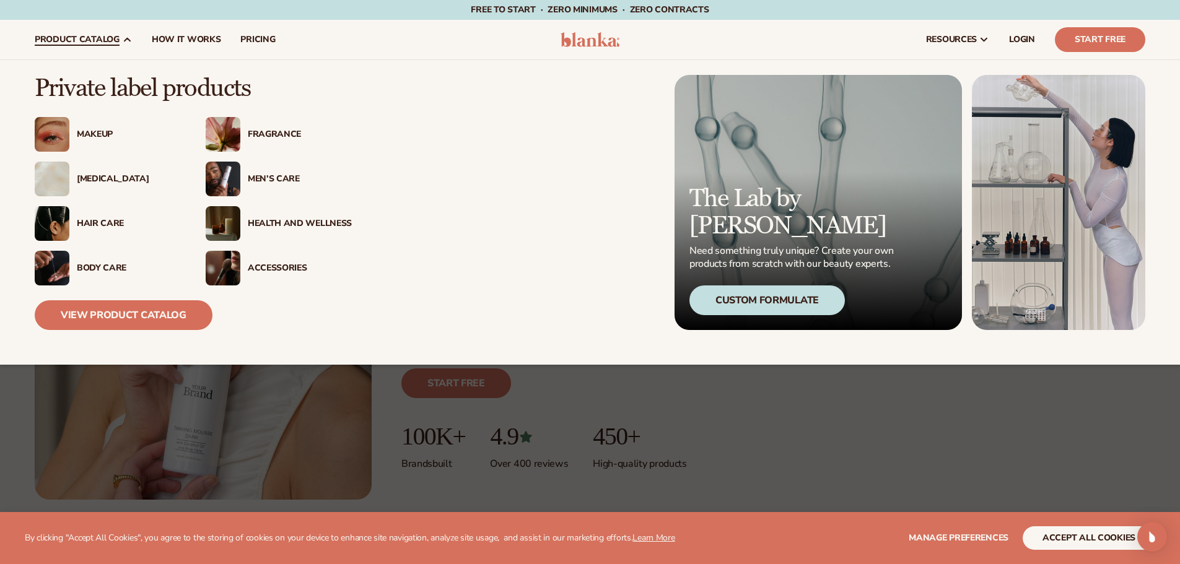
click at [85, 183] on div "[MEDICAL_DATA]" at bounding box center [129, 179] width 104 height 11
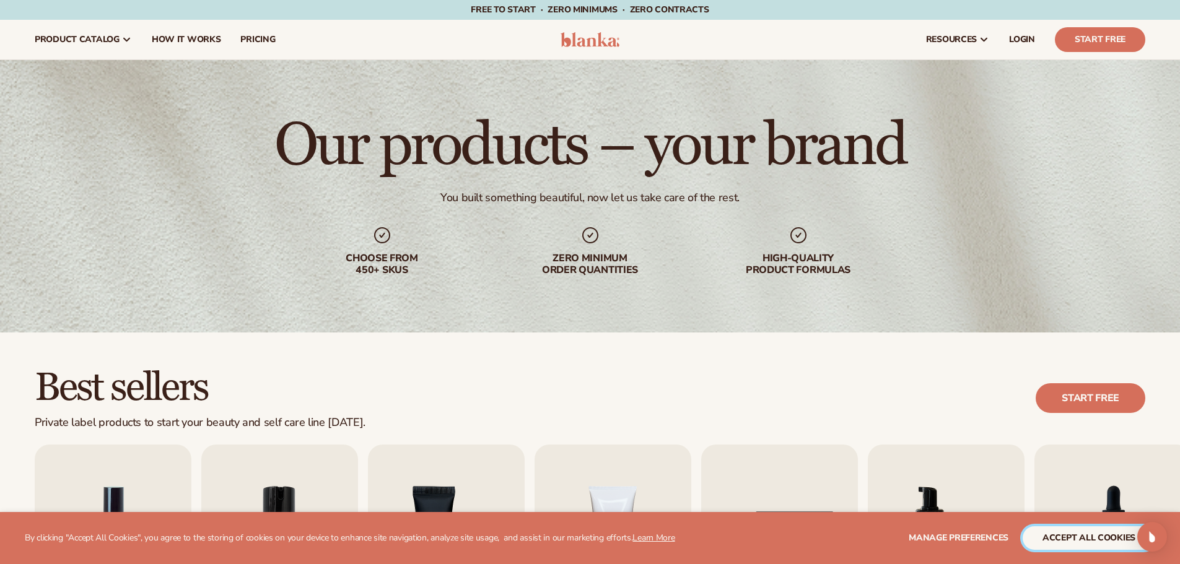
click at [1071, 541] on button "accept all cookies" at bounding box center [1089, 538] width 133 height 24
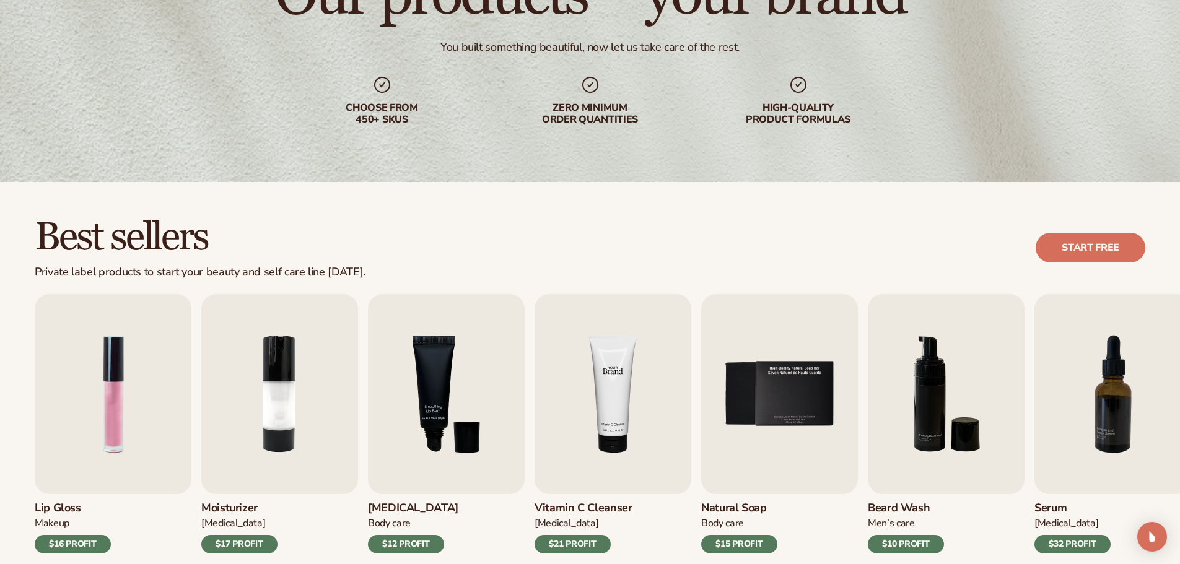
scroll to position [186, 0]
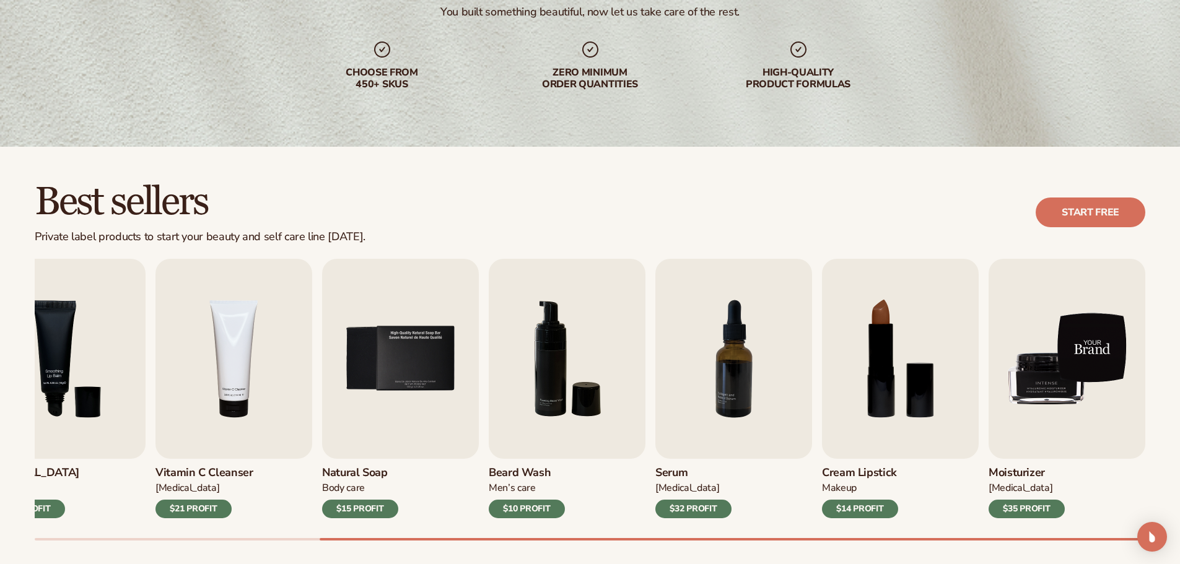
click at [1112, 375] on img "9 / 9" at bounding box center [1067, 359] width 157 height 200
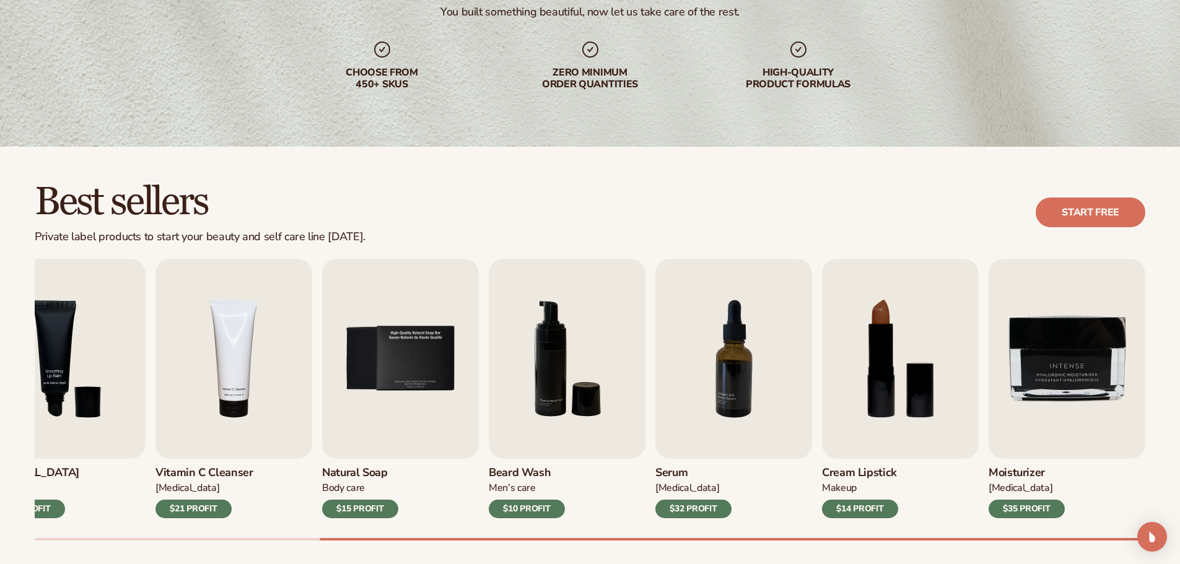
click at [1016, 509] on div "$35 PROFIT" at bounding box center [1027, 509] width 76 height 19
click at [1020, 508] on div "$35 PROFIT" at bounding box center [1027, 509] width 76 height 19
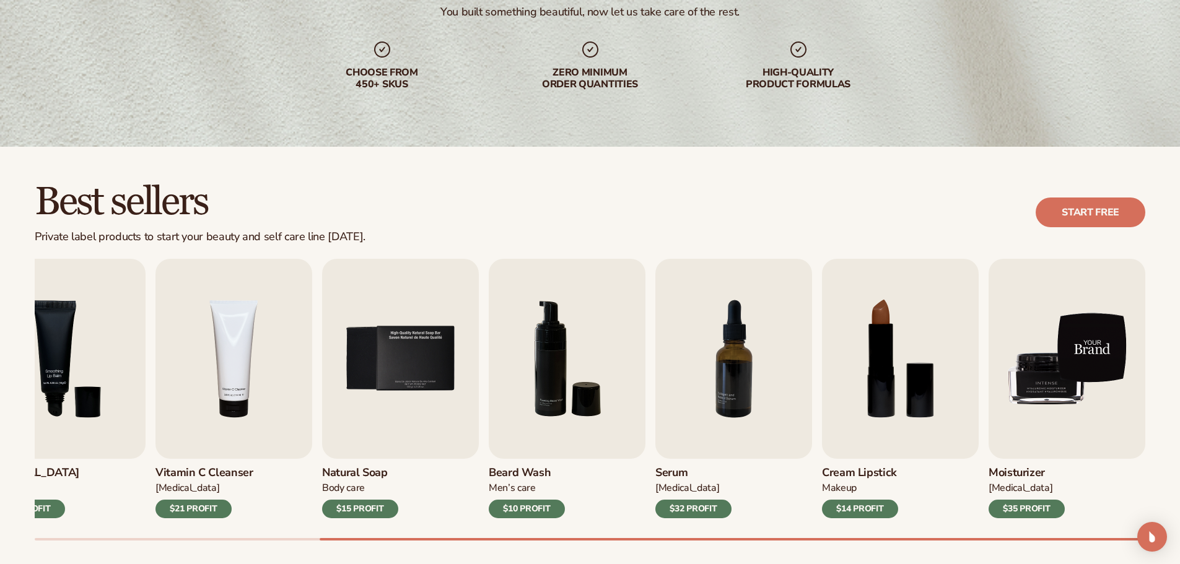
click at [1074, 445] on img "9 / 9" at bounding box center [1067, 359] width 157 height 200
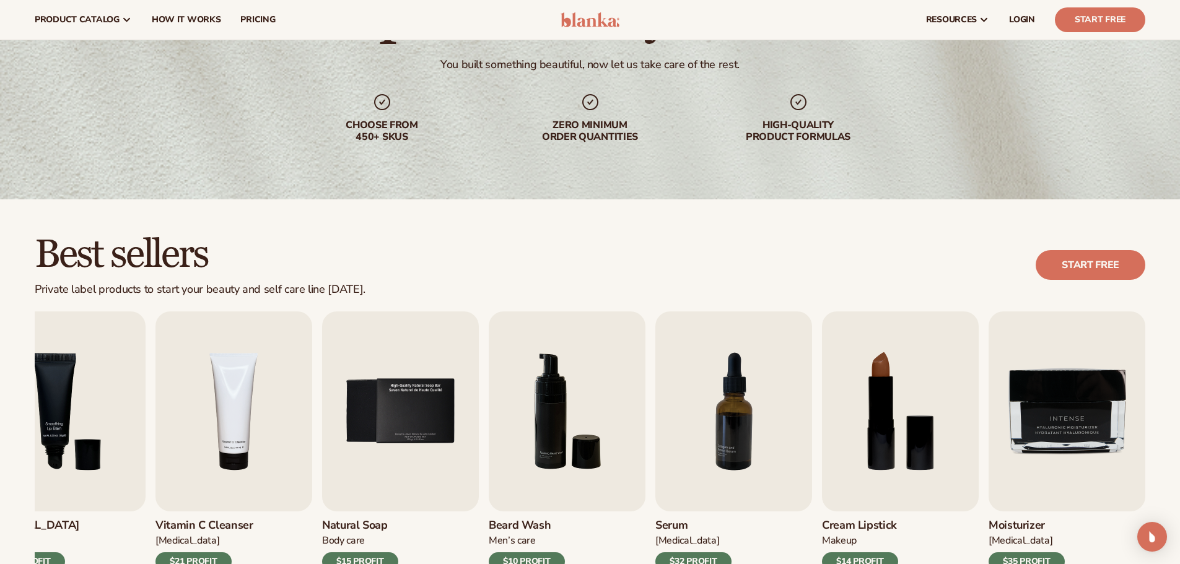
scroll to position [0, 0]
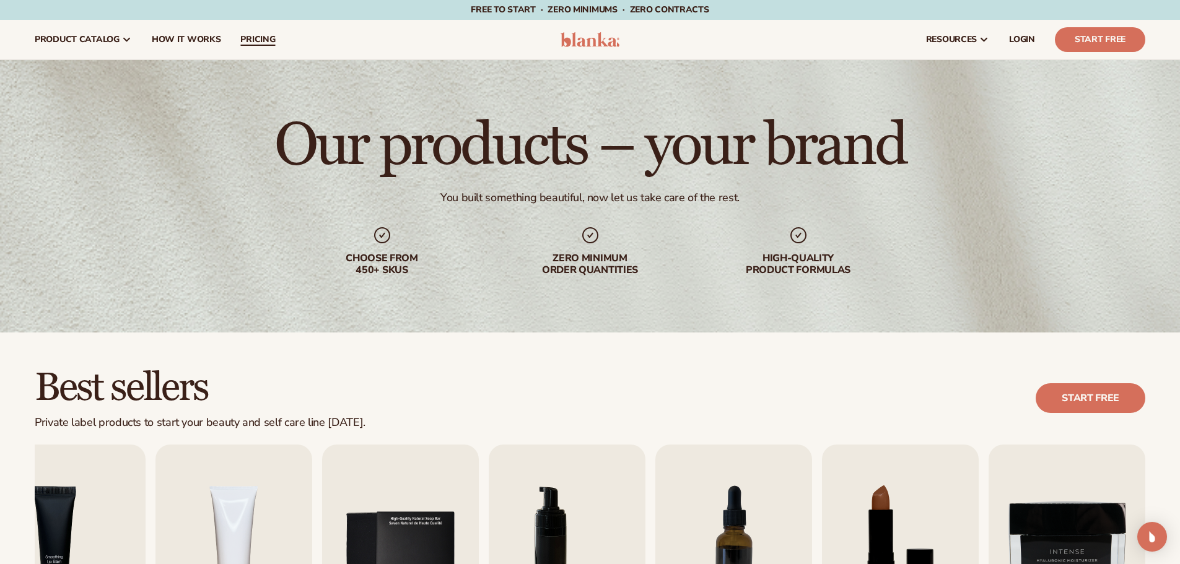
click at [250, 37] on span "pricing" at bounding box center [257, 40] width 35 height 10
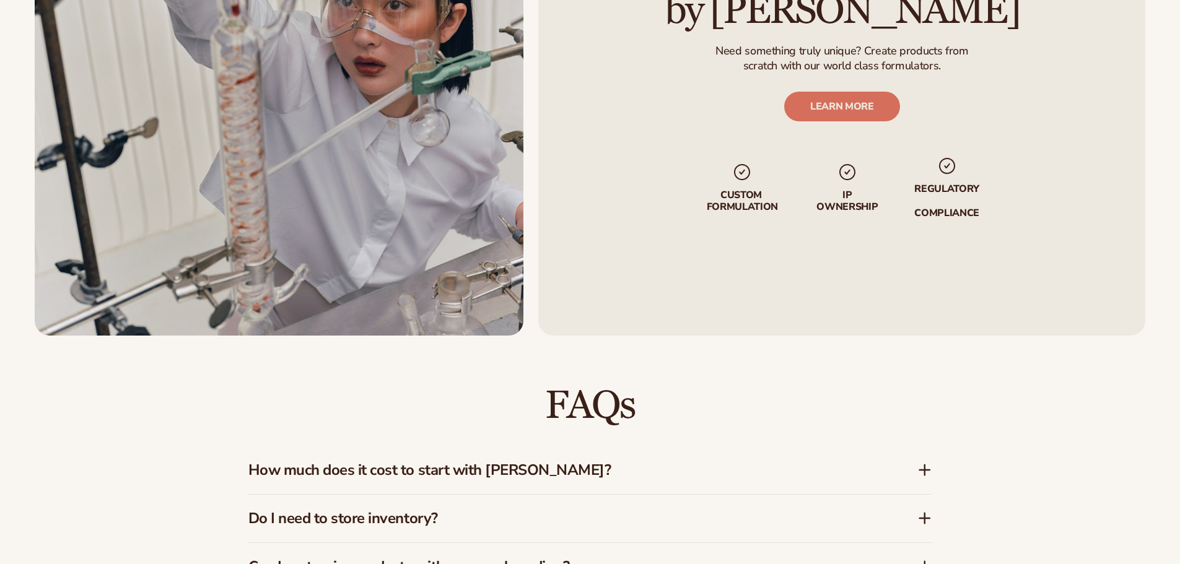
scroll to position [1115, 0]
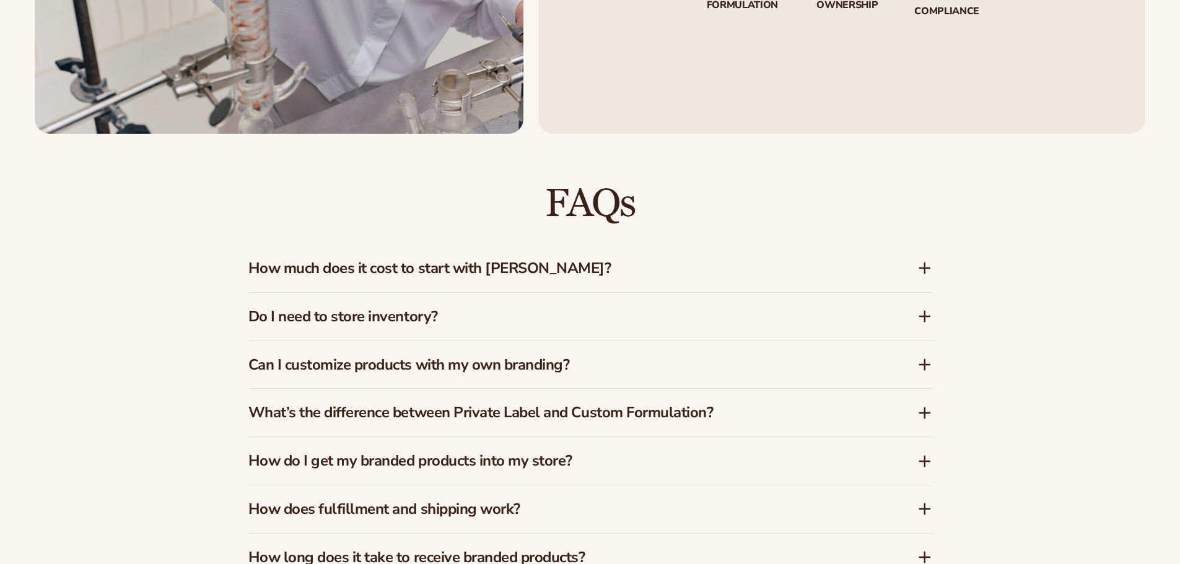
click at [564, 279] on div "How much does it cost to start with Blanka?" at bounding box center [590, 269] width 684 height 48
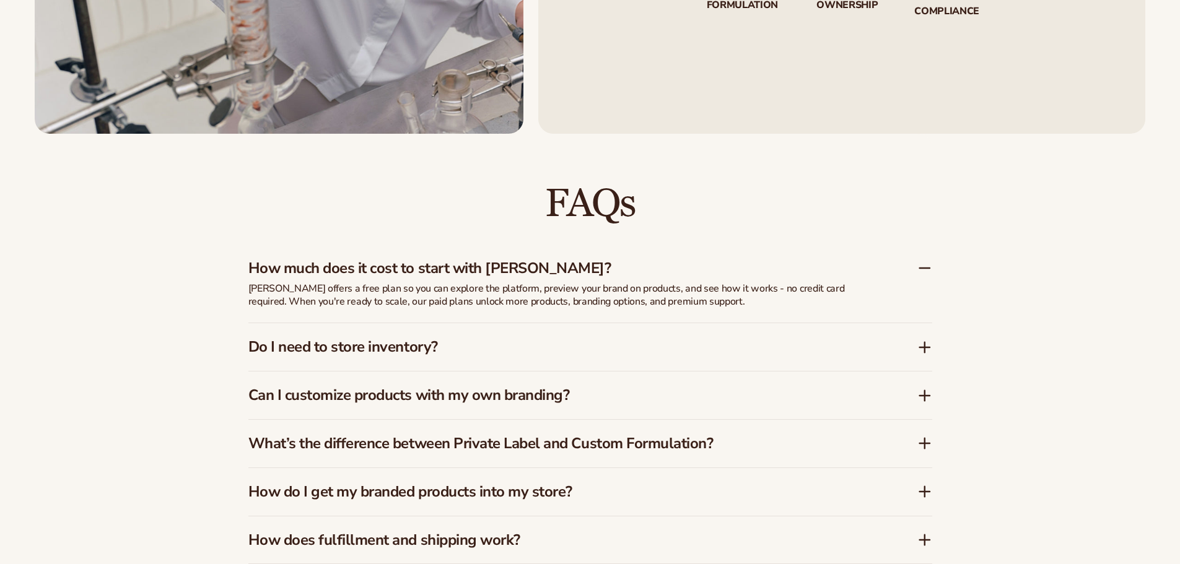
click at [564, 279] on div "How much does it cost to start with Blanka?" at bounding box center [590, 264] width 684 height 38
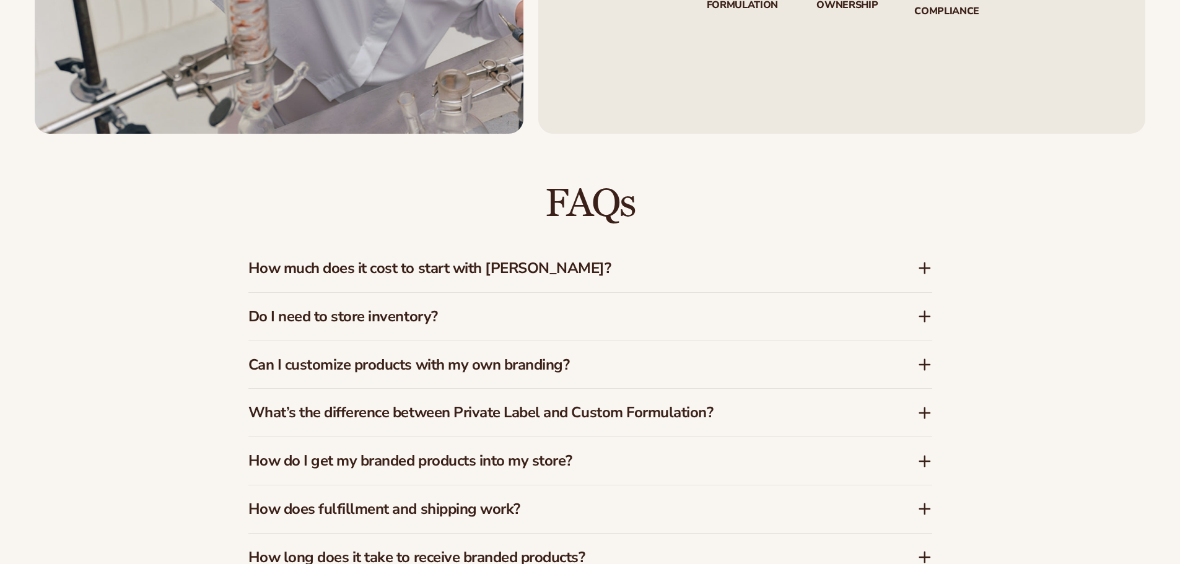
click at [474, 321] on h3 "Do I need to store inventory?" at bounding box center [564, 317] width 632 height 18
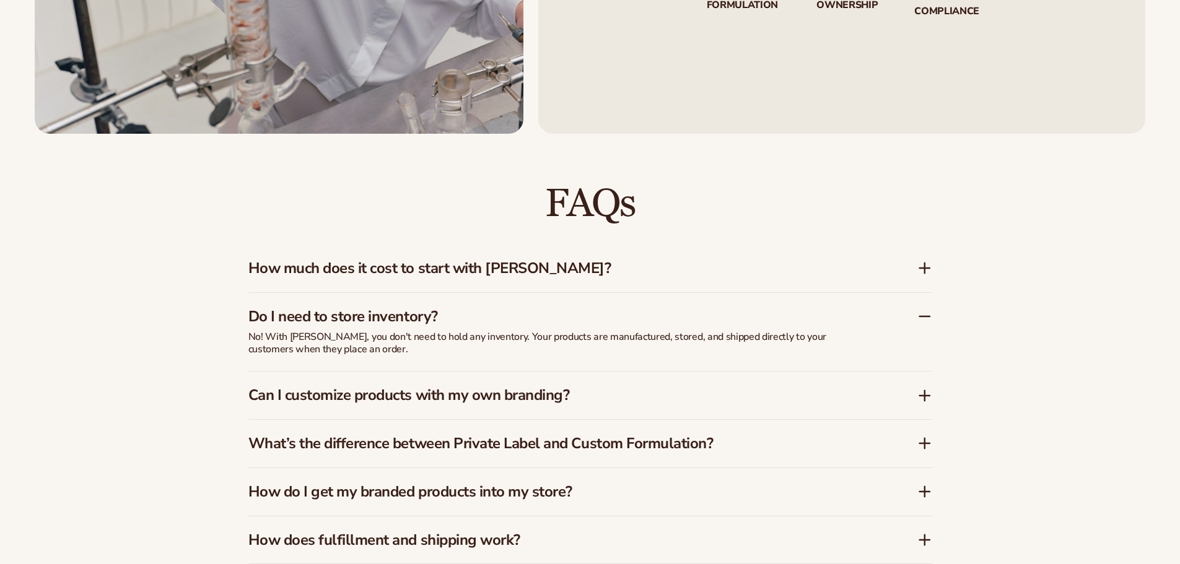
click at [474, 321] on h3 "Do I need to store inventory?" at bounding box center [564, 317] width 632 height 18
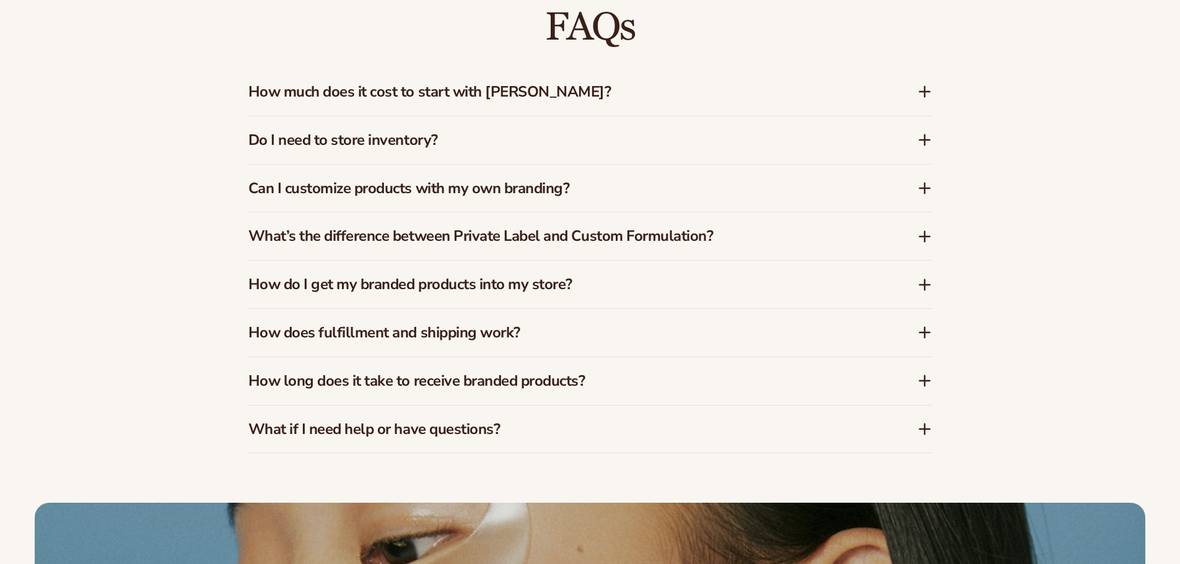
scroll to position [1301, 0]
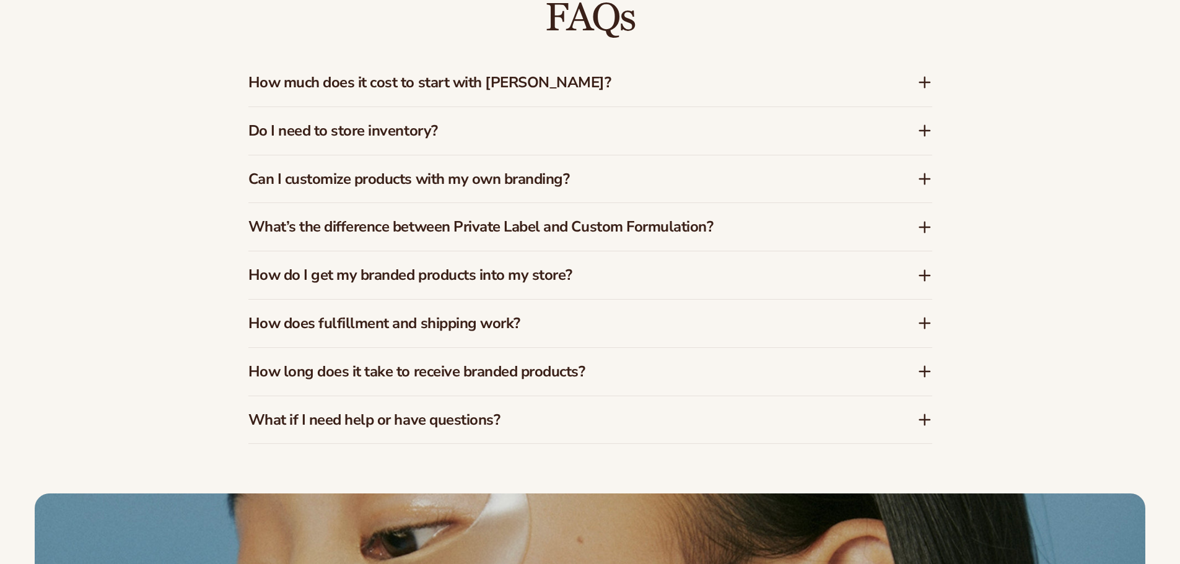
click at [621, 223] on h3 "What’s the difference between Private Label and Custom Formulation?" at bounding box center [564, 227] width 632 height 18
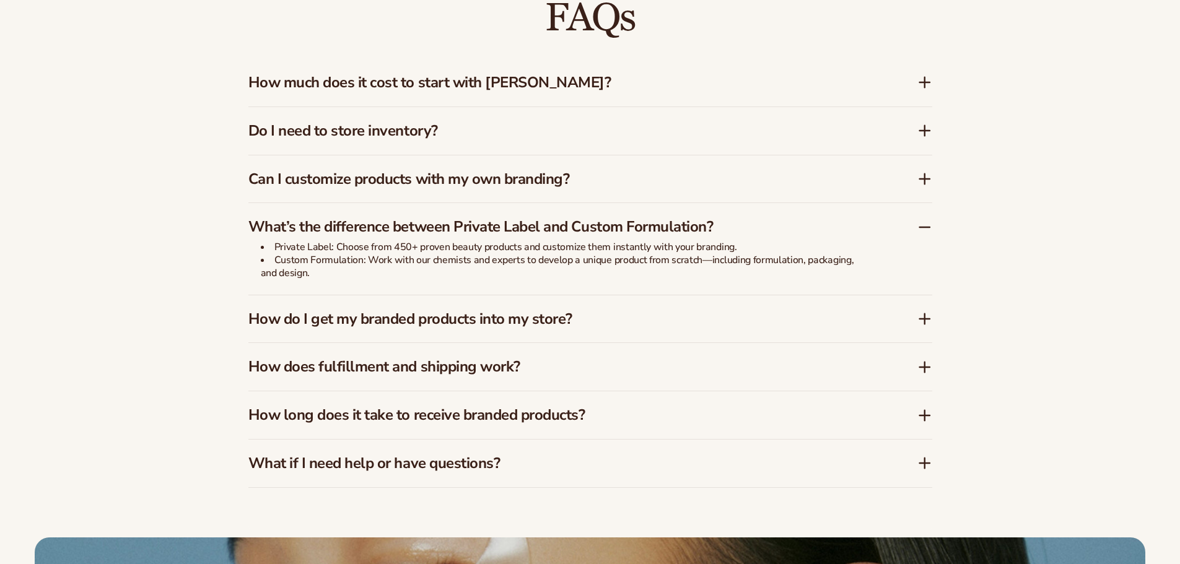
click at [696, 230] on h3 "What’s the difference between Private Label and Custom Formulation?" at bounding box center [564, 227] width 632 height 18
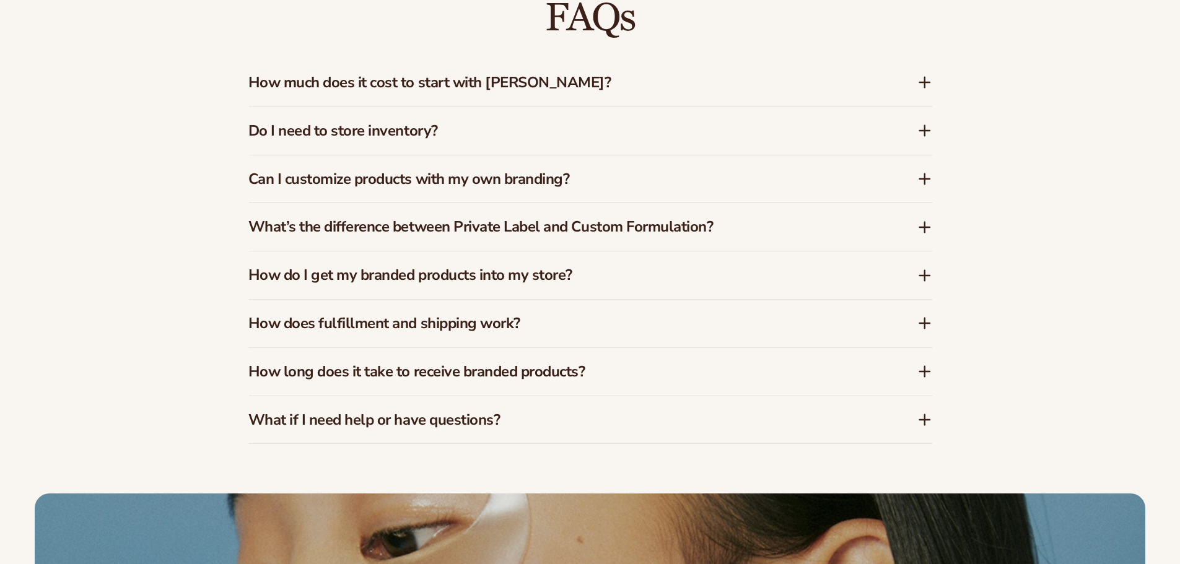
click at [622, 276] on h3 "How do I get my branded products into my store?" at bounding box center [564, 275] width 632 height 18
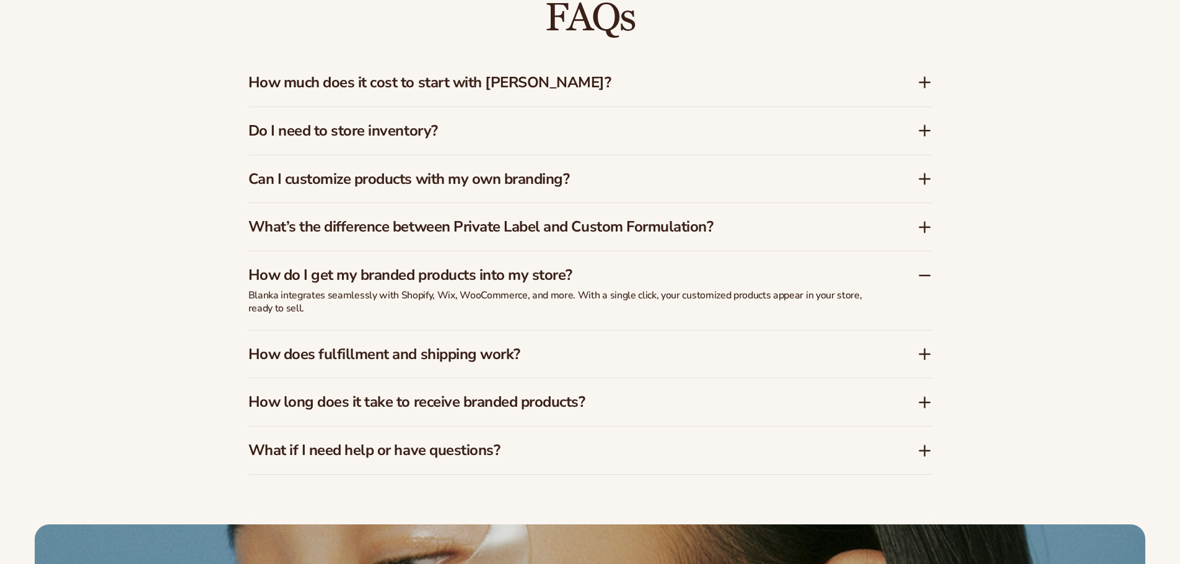
click at [624, 276] on h3 "How do I get my branded products into my store?" at bounding box center [564, 275] width 632 height 18
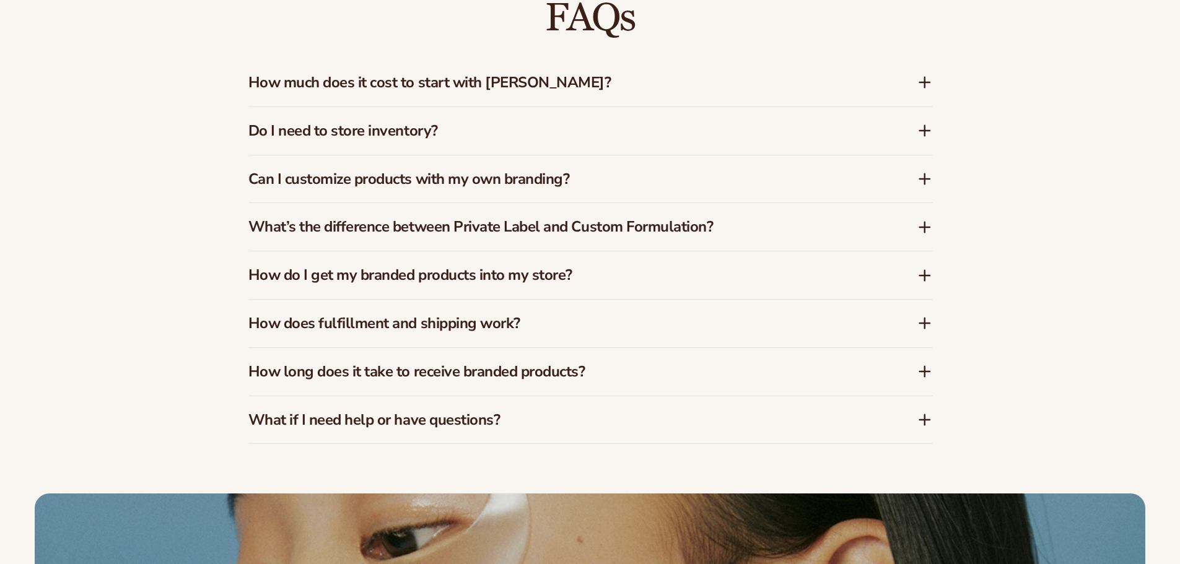
click at [606, 316] on h3 "How does fulfillment and shipping work?" at bounding box center [564, 324] width 632 height 18
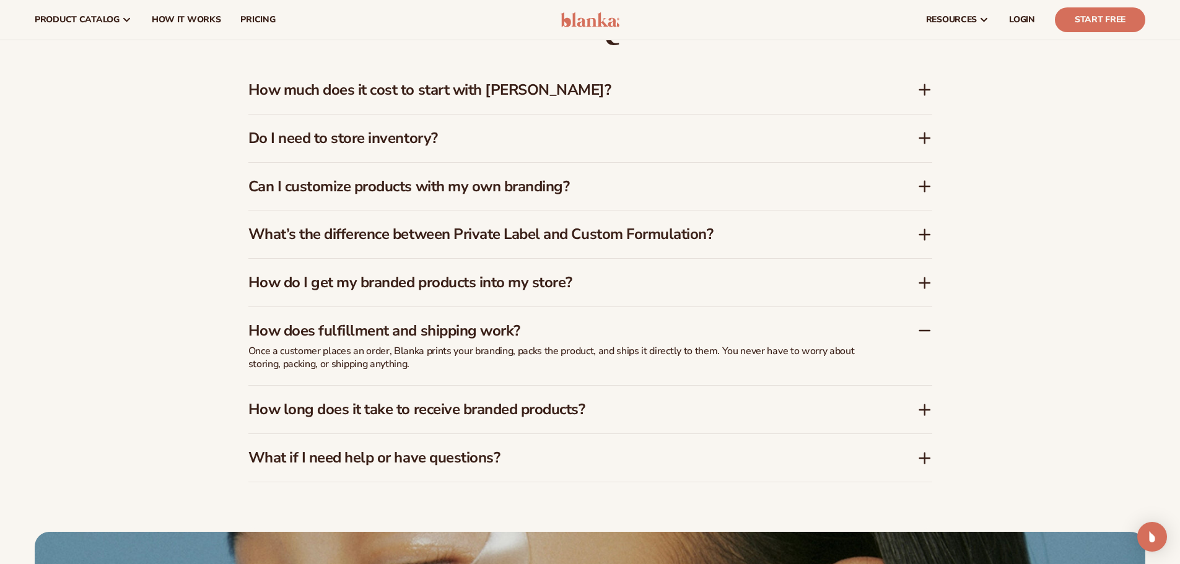
scroll to position [2029, 0]
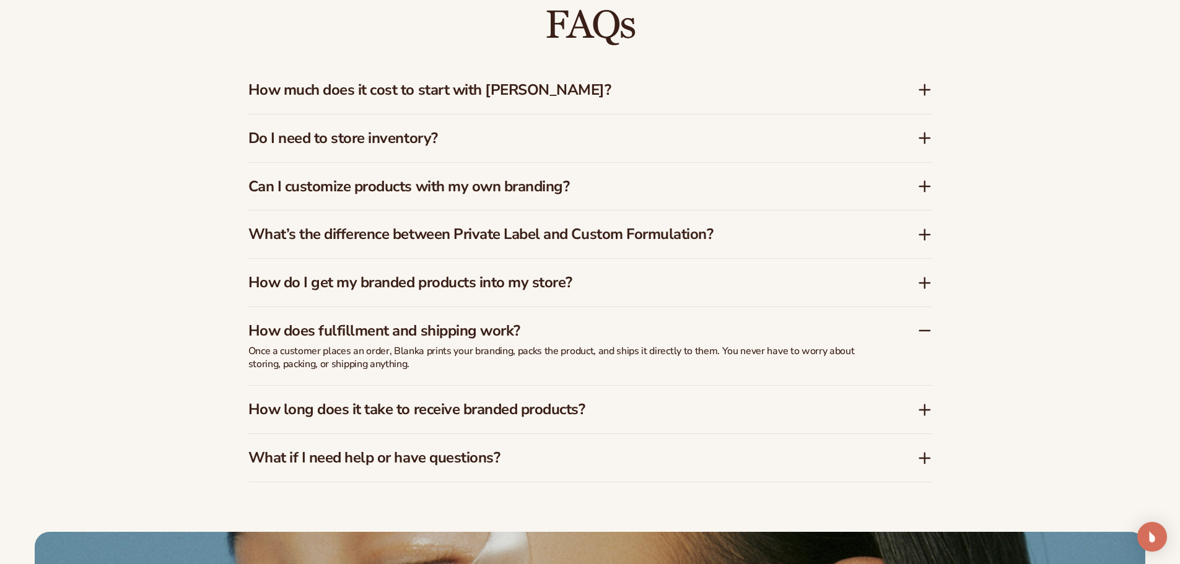
click at [730, 336] on h3 "How does fulfillment and shipping work?" at bounding box center [564, 331] width 632 height 18
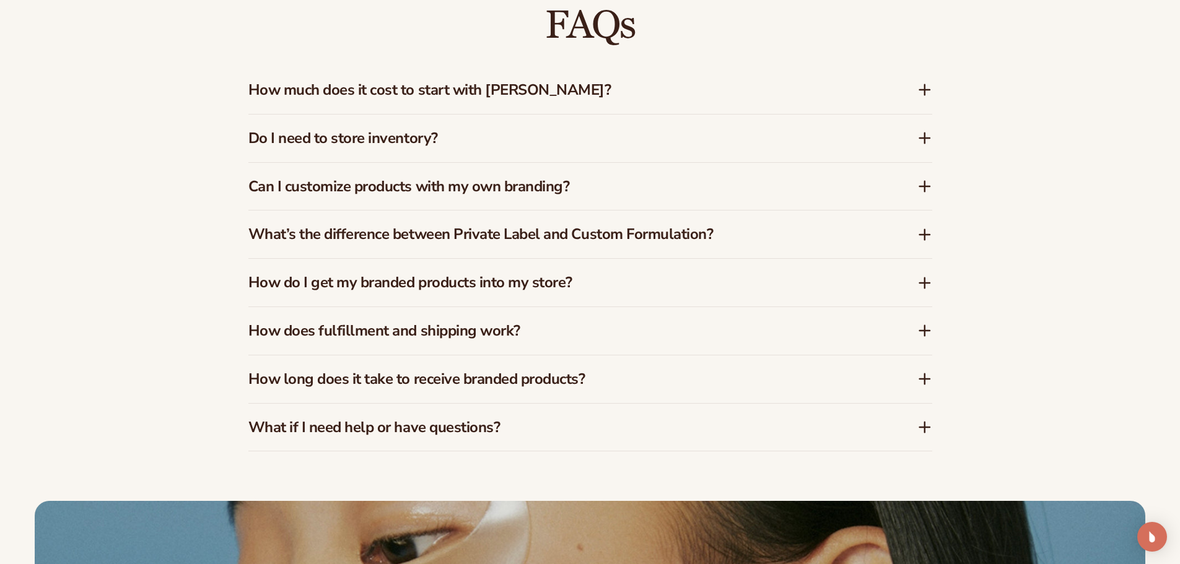
click at [650, 379] on h3 "How long does it take to receive branded products?" at bounding box center [564, 379] width 632 height 18
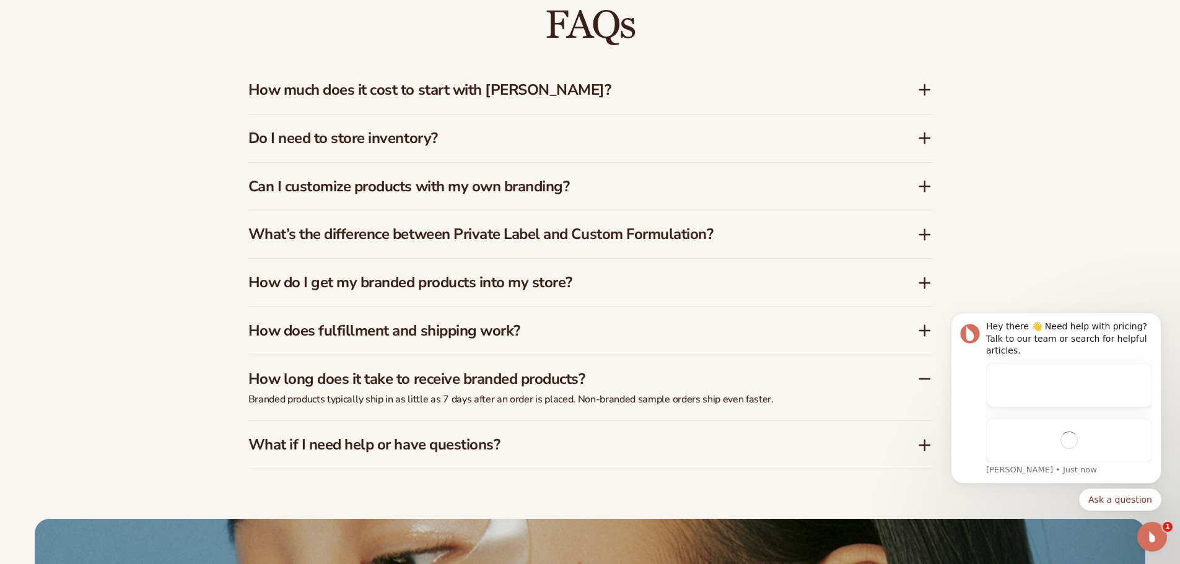
scroll to position [0, 0]
click at [652, 379] on h3 "How long does it take to receive branded products?" at bounding box center [564, 379] width 632 height 18
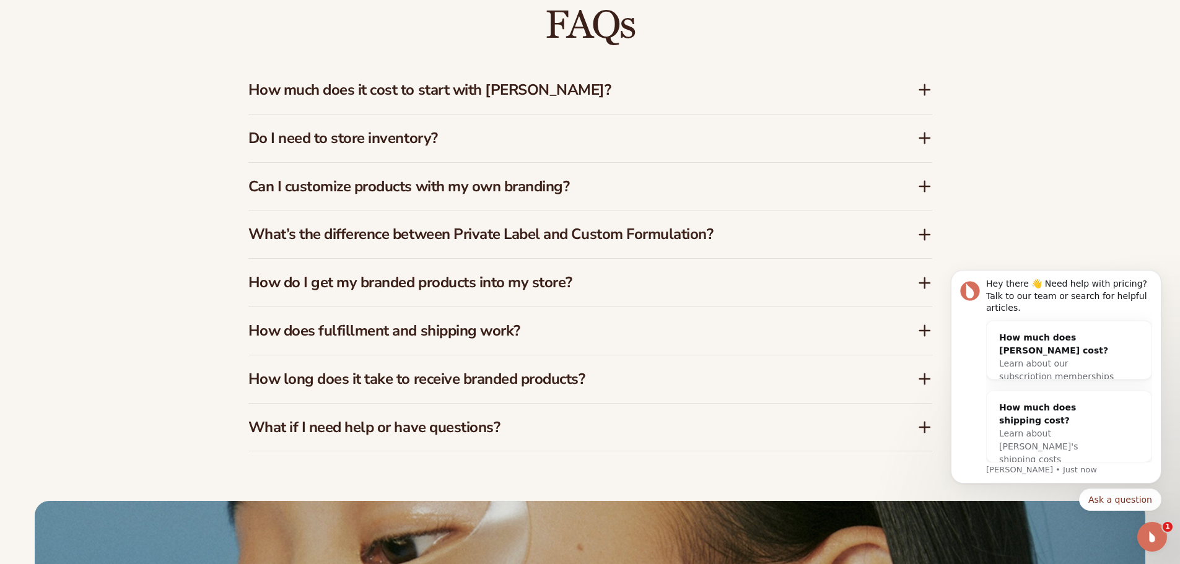
click at [601, 430] on h3 "What if I need help or have questions?" at bounding box center [564, 428] width 632 height 18
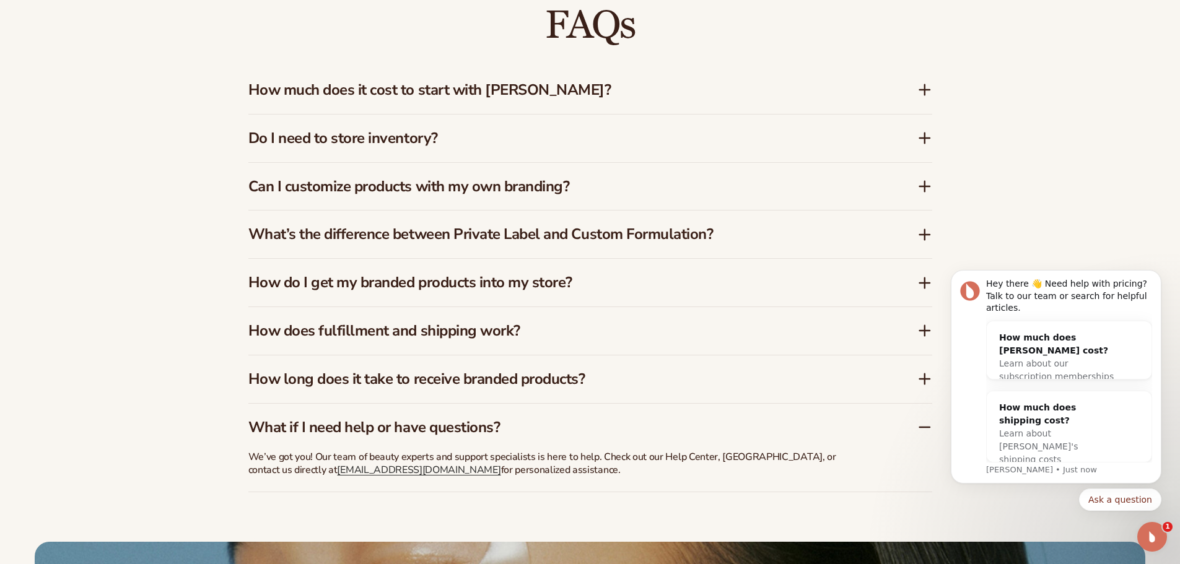
click at [601, 430] on h3 "What if I need help or have questions?" at bounding box center [564, 428] width 632 height 18
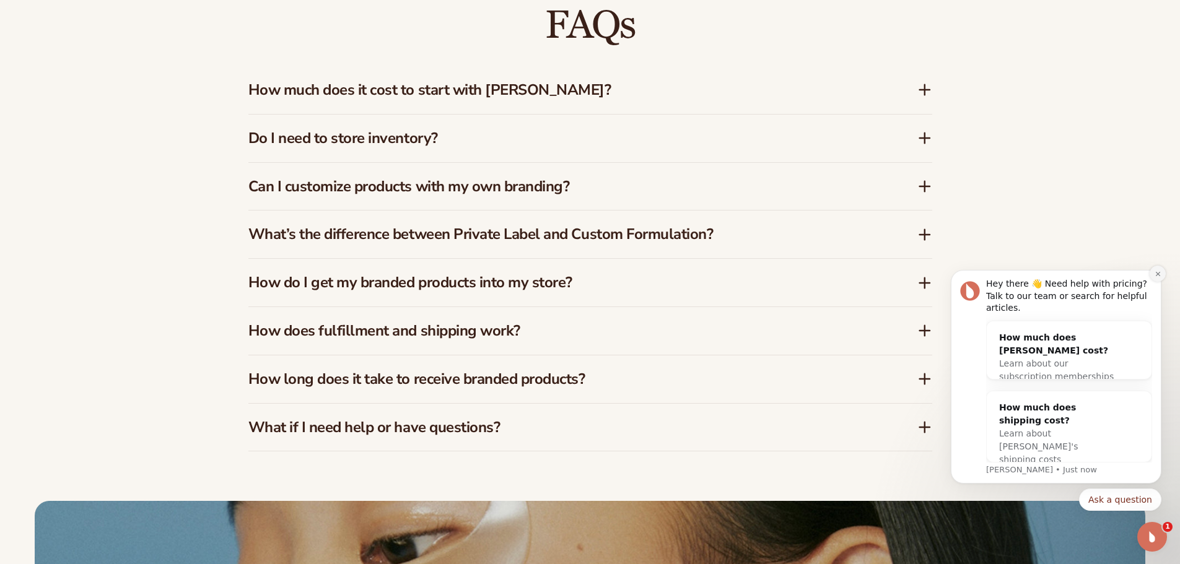
click at [1159, 277] on icon "Dismiss notification" at bounding box center [1158, 274] width 7 height 7
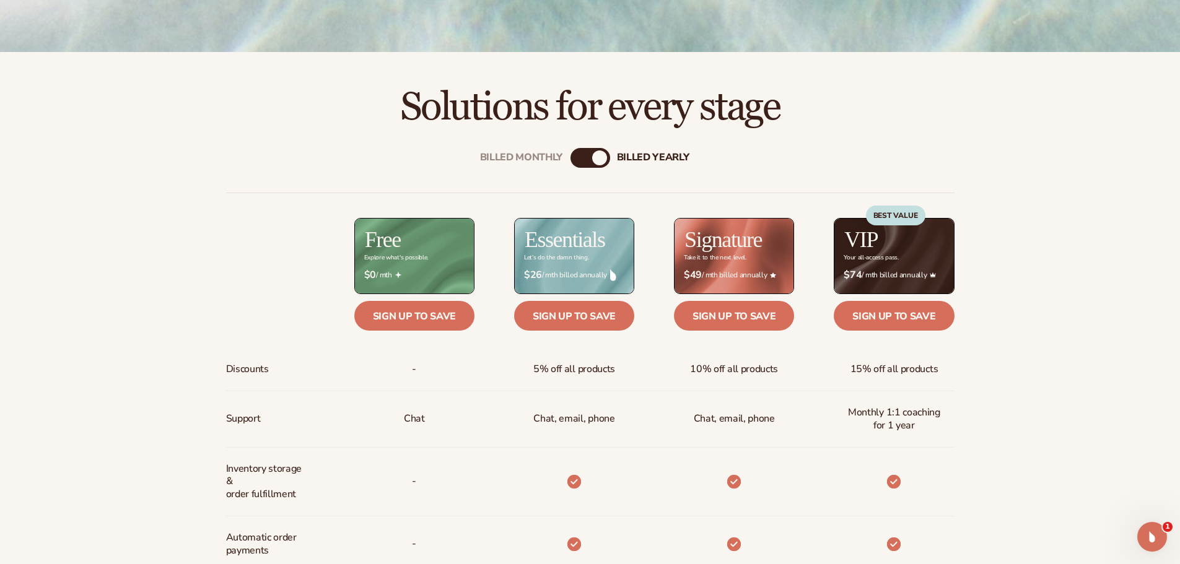
scroll to position [496, 0]
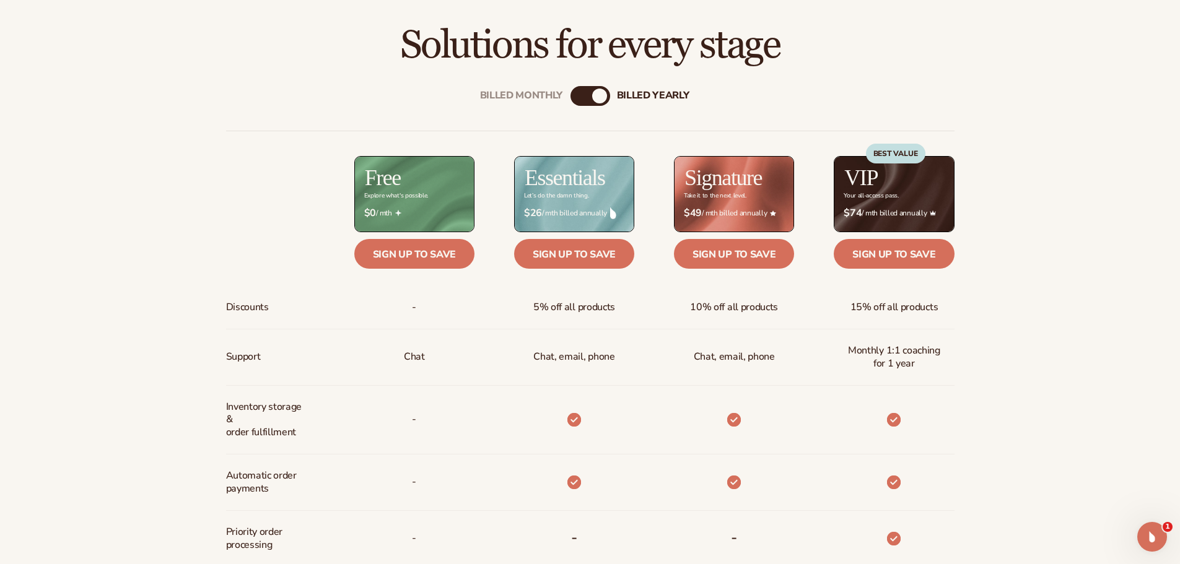
drag, startPoint x: 579, startPoint y: 94, endPoint x: 740, endPoint y: 129, distance: 164.4
click at [591, 97] on div "Billed Monthly billed Yearly" at bounding box center [590, 96] width 40 height 20
click at [580, 94] on div "Billed Monthly" at bounding box center [577, 96] width 15 height 15
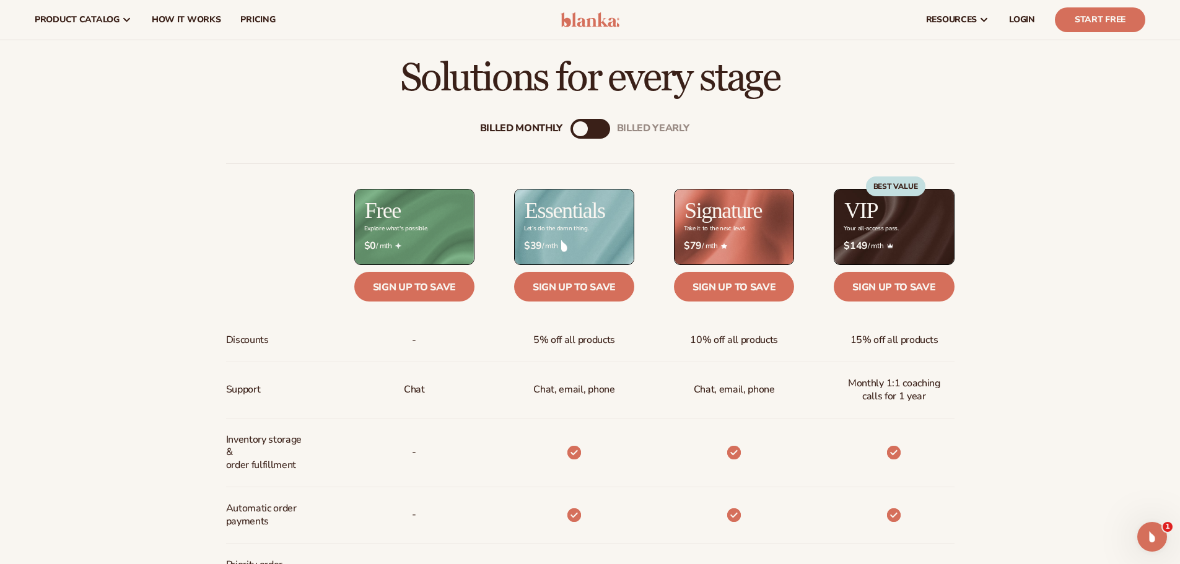
scroll to position [434, 0]
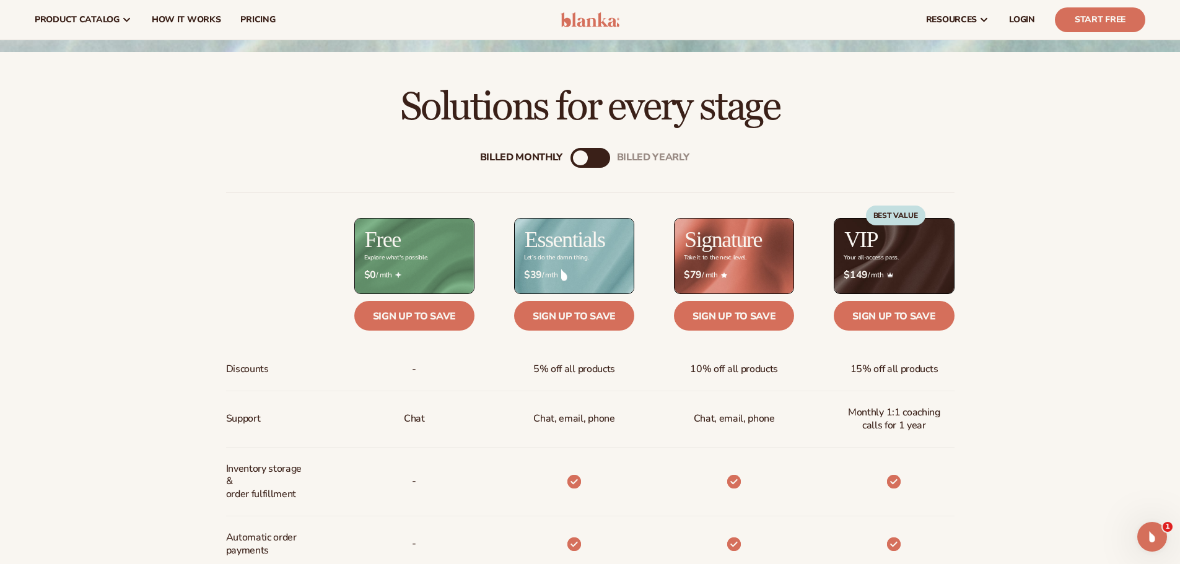
click at [600, 155] on div "billed Yearly" at bounding box center [602, 158] width 15 height 15
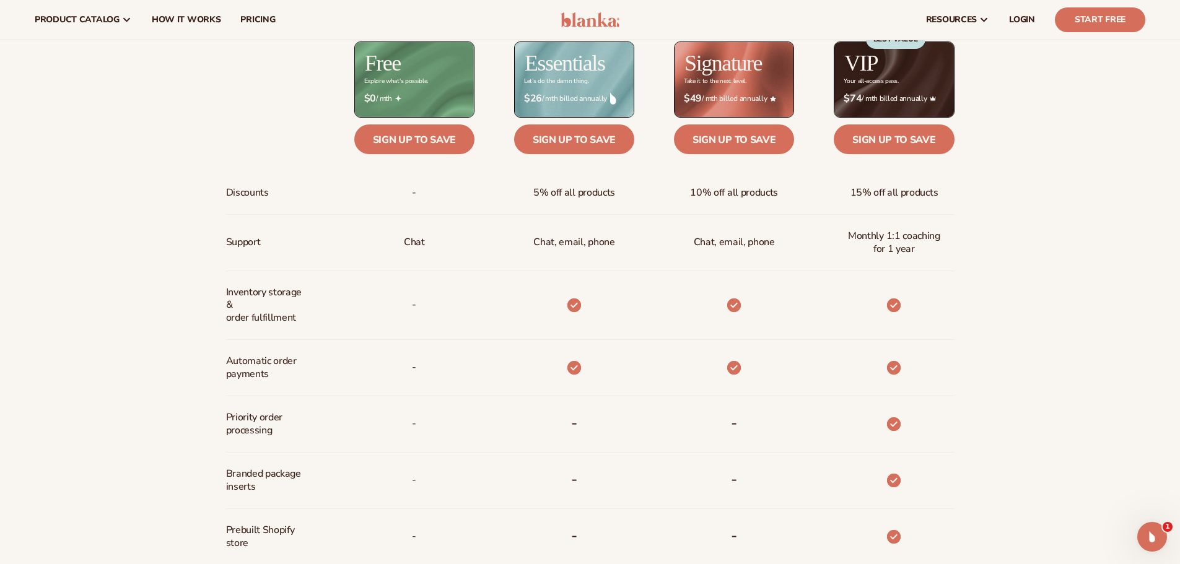
scroll to position [496, 0]
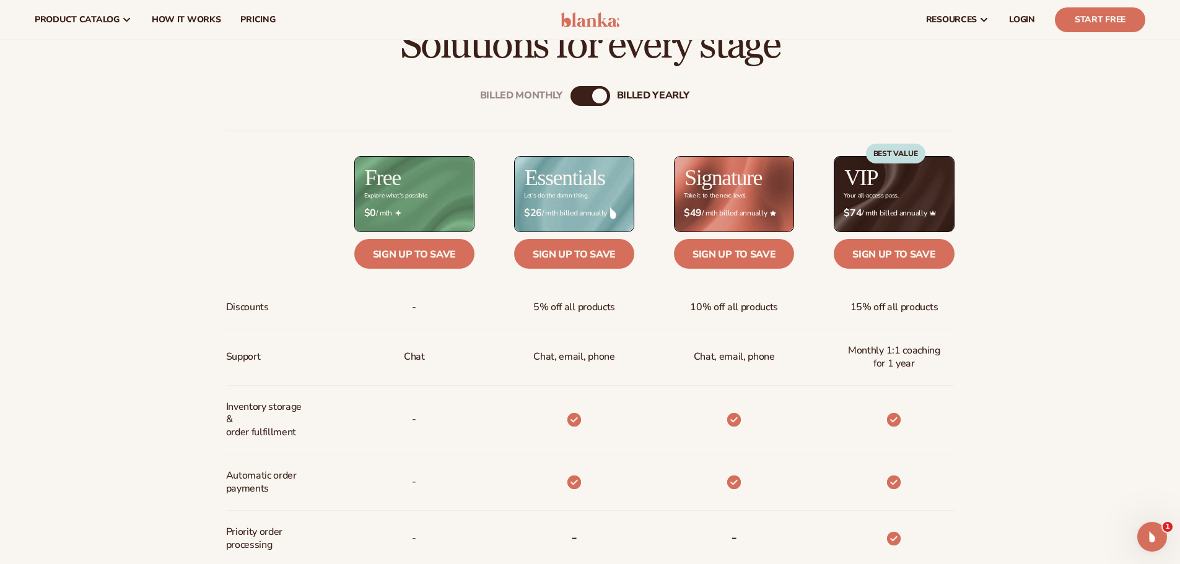
click at [588, 111] on div "Billed Monthly billed Yearly Billed Monthly billed Yearly Discounts Support Inv…" at bounding box center [590, 483] width 798 height 834
click at [589, 102] on div "Billed Monthly billed Yearly" at bounding box center [590, 96] width 40 height 20
click at [579, 94] on div "Billed Monthly" at bounding box center [577, 96] width 15 height 15
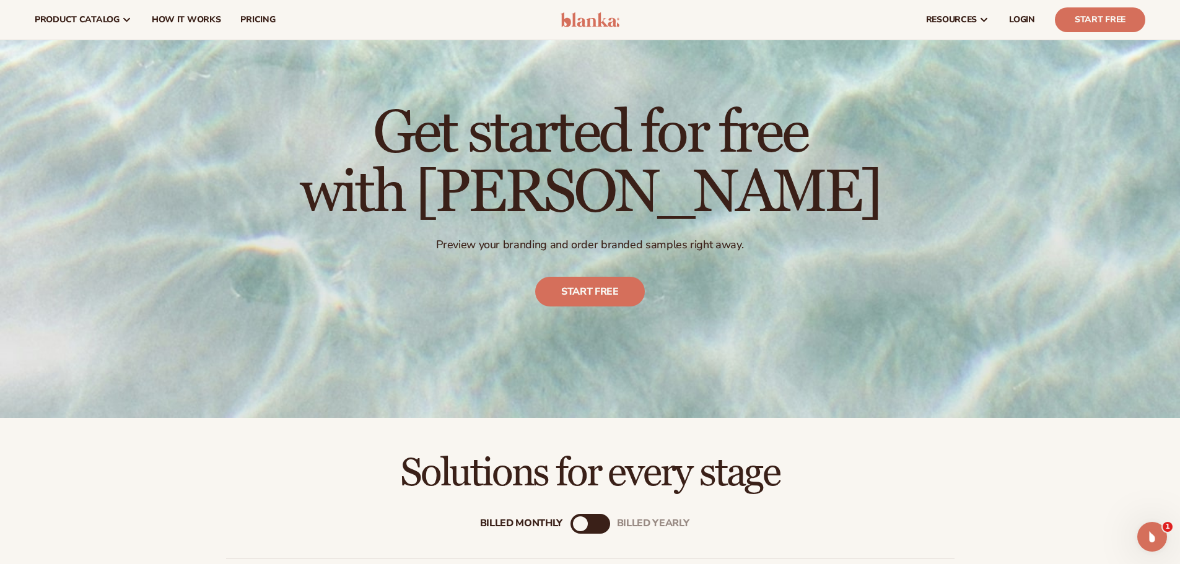
scroll to position [0, 0]
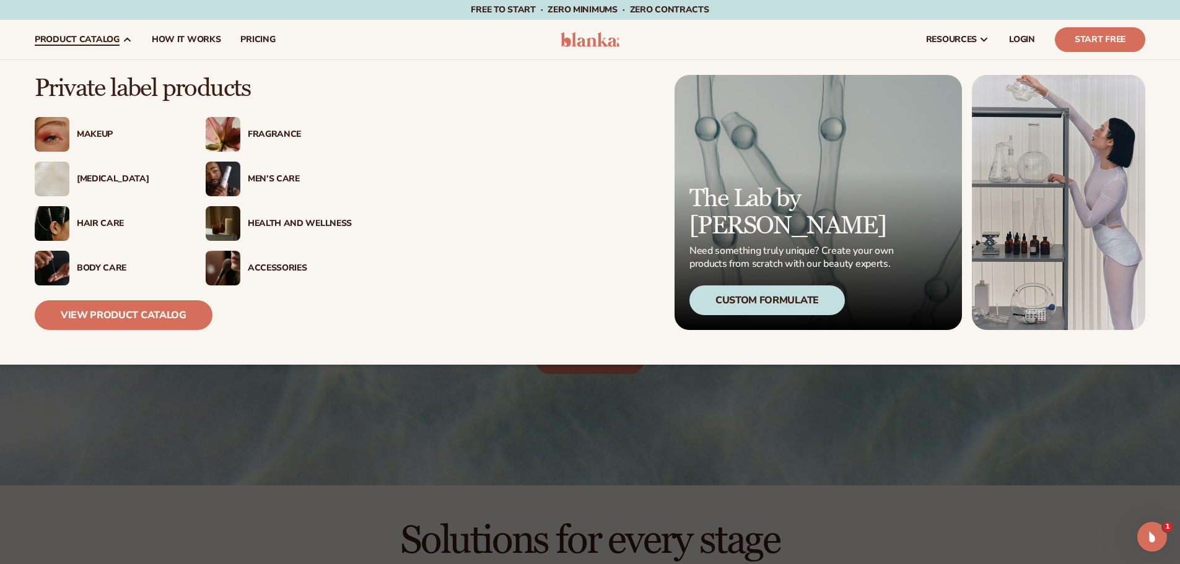
click at [90, 178] on div "[MEDICAL_DATA]" at bounding box center [129, 179] width 104 height 11
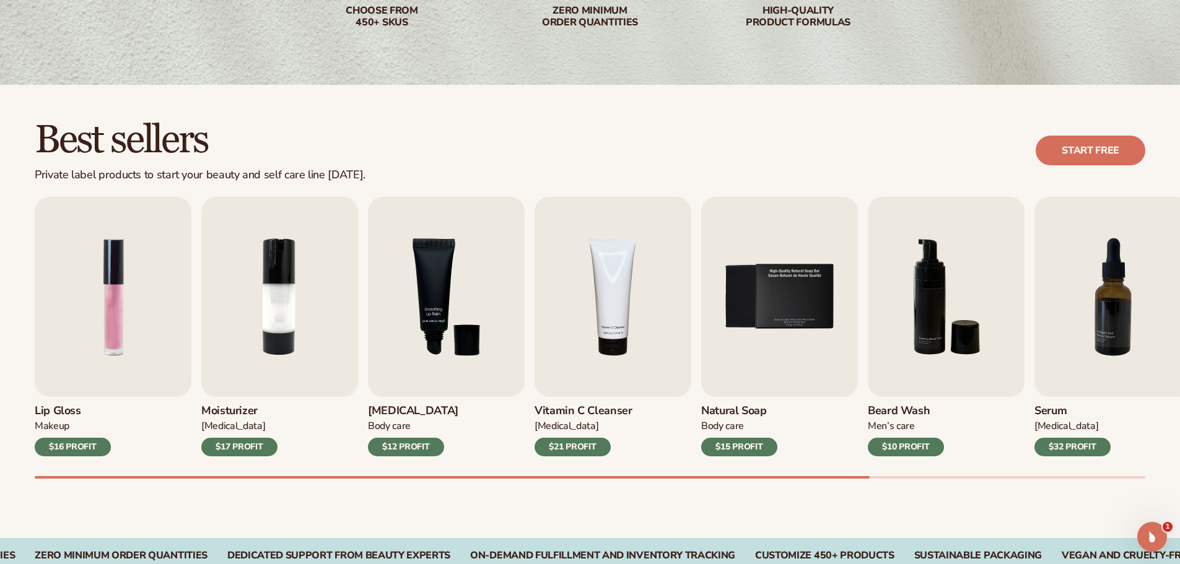
click at [611, 473] on div "Lip Gloss Makeup $16 PROFIT Moisturizer [MEDICAL_DATA] $17 PROFIT [MEDICAL_DATA…" at bounding box center [607, 338] width 1145 height 282
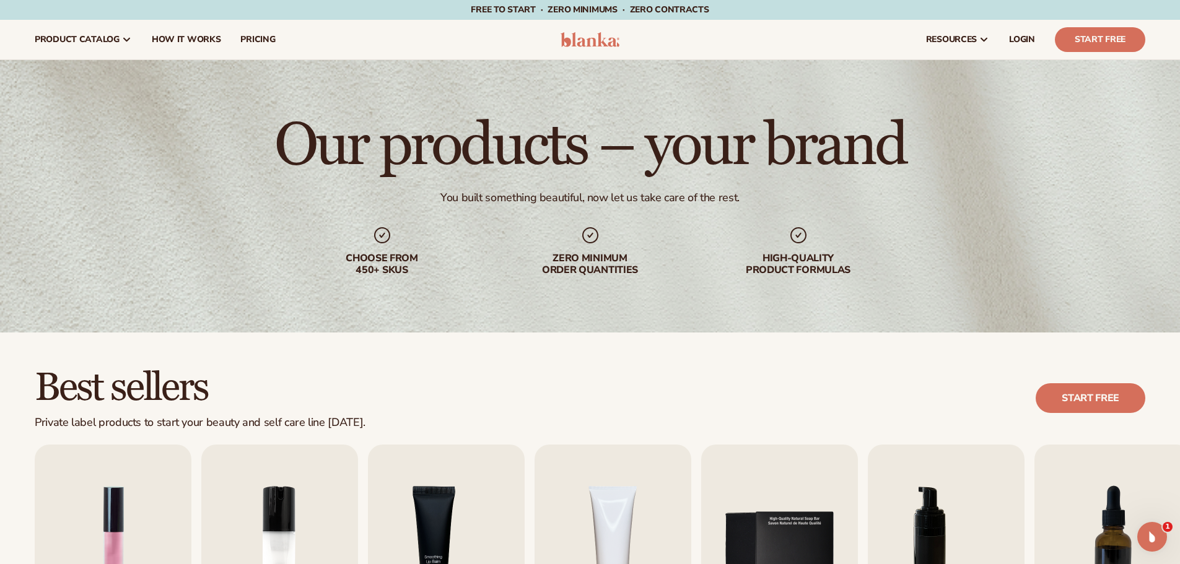
drag, startPoint x: 25, startPoint y: 133, endPoint x: 37, endPoint y: 144, distance: 16.2
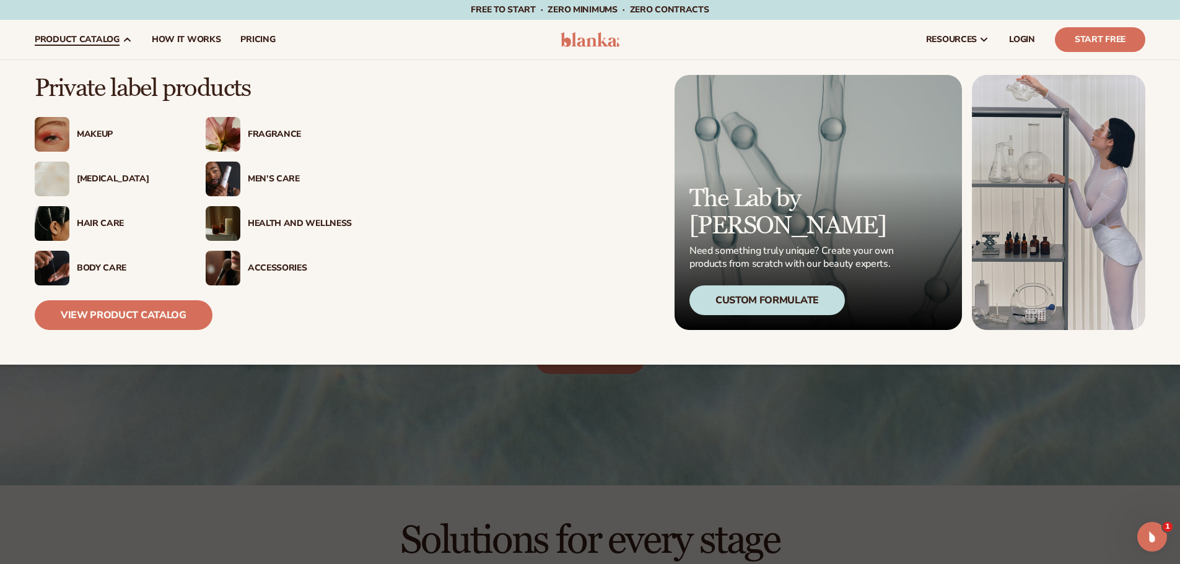
click at [106, 140] on div "Makeup" at bounding box center [108, 134] width 146 height 35
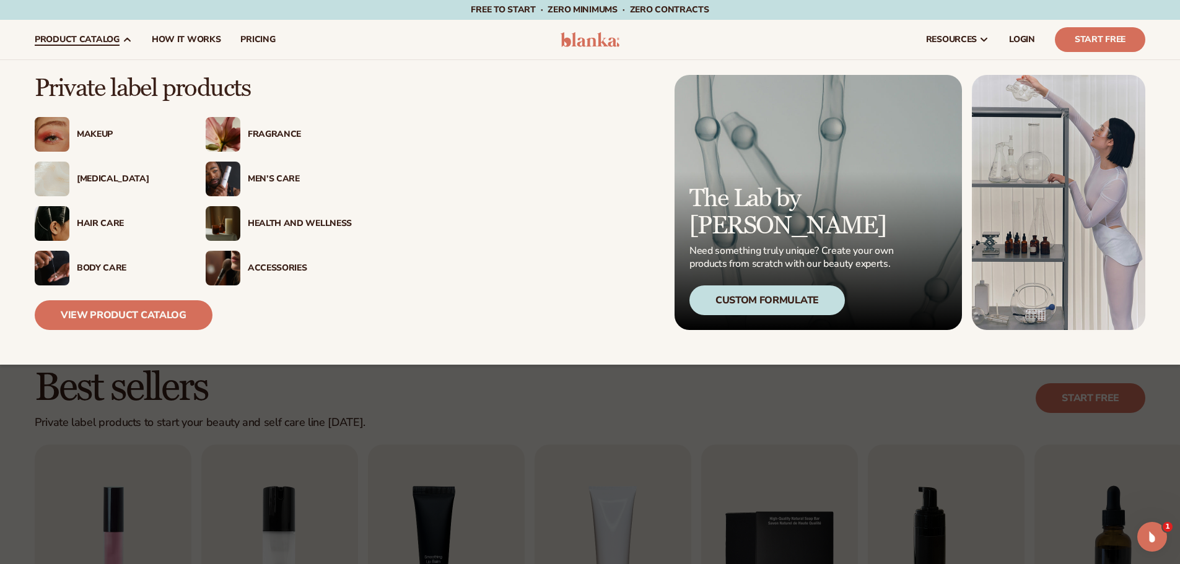
click at [108, 264] on div "Body Care" at bounding box center [129, 268] width 104 height 11
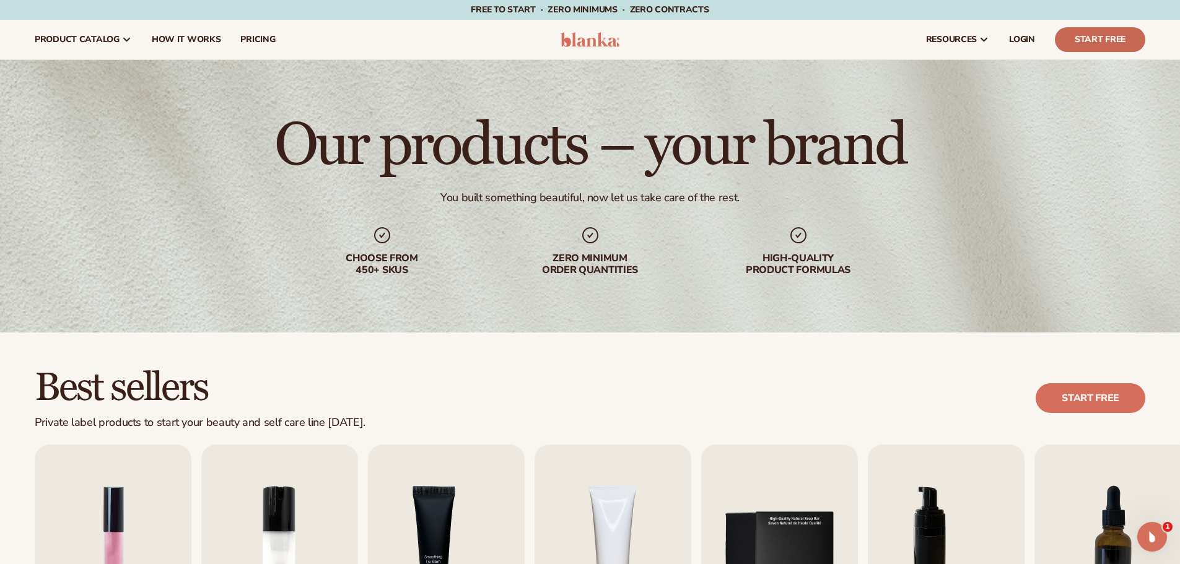
click at [1080, 43] on link "Start Free" at bounding box center [1100, 39] width 90 height 25
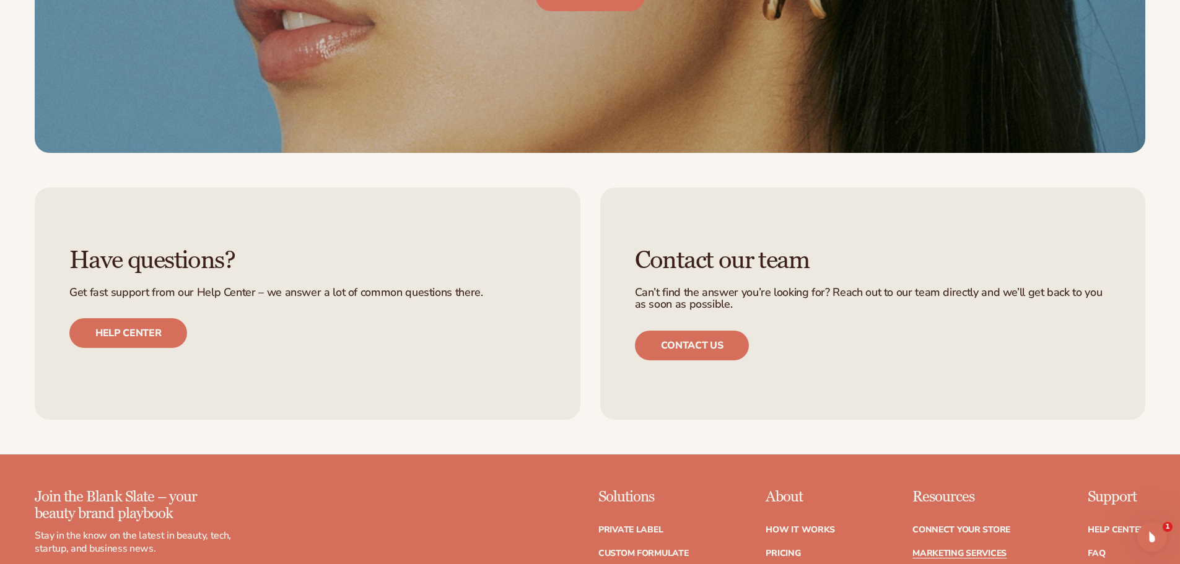
scroll to position [3469, 0]
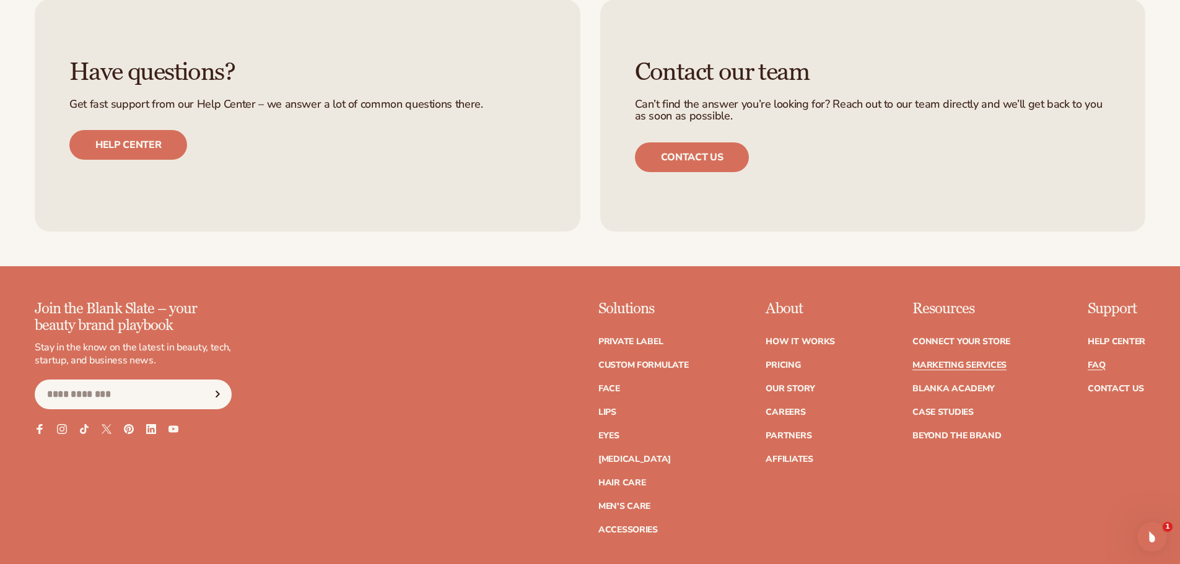
click at [1096, 361] on link "FAQ" at bounding box center [1096, 365] width 17 height 9
